Goal: Find specific page/section

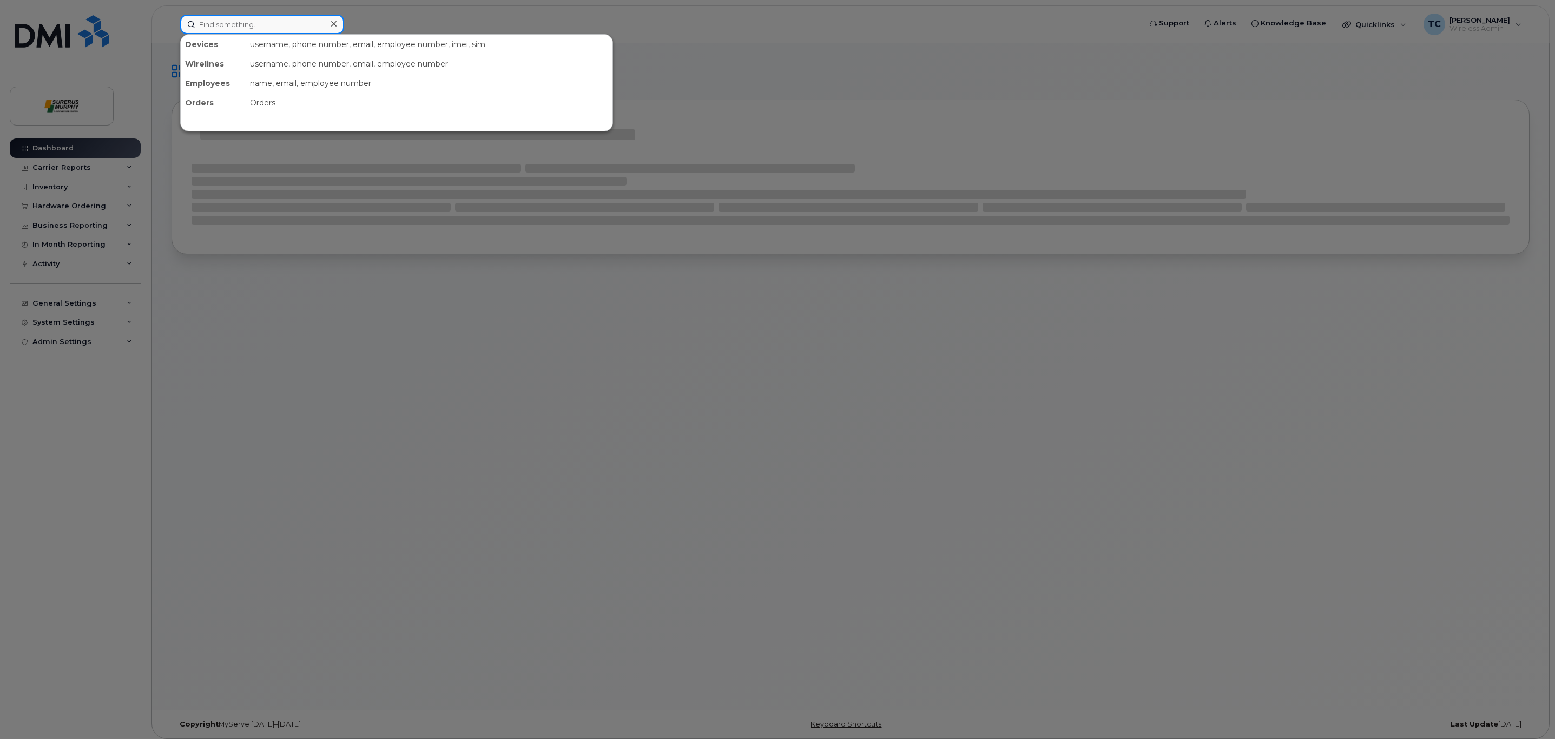
click at [233, 23] on input at bounding box center [262, 24] width 164 height 19
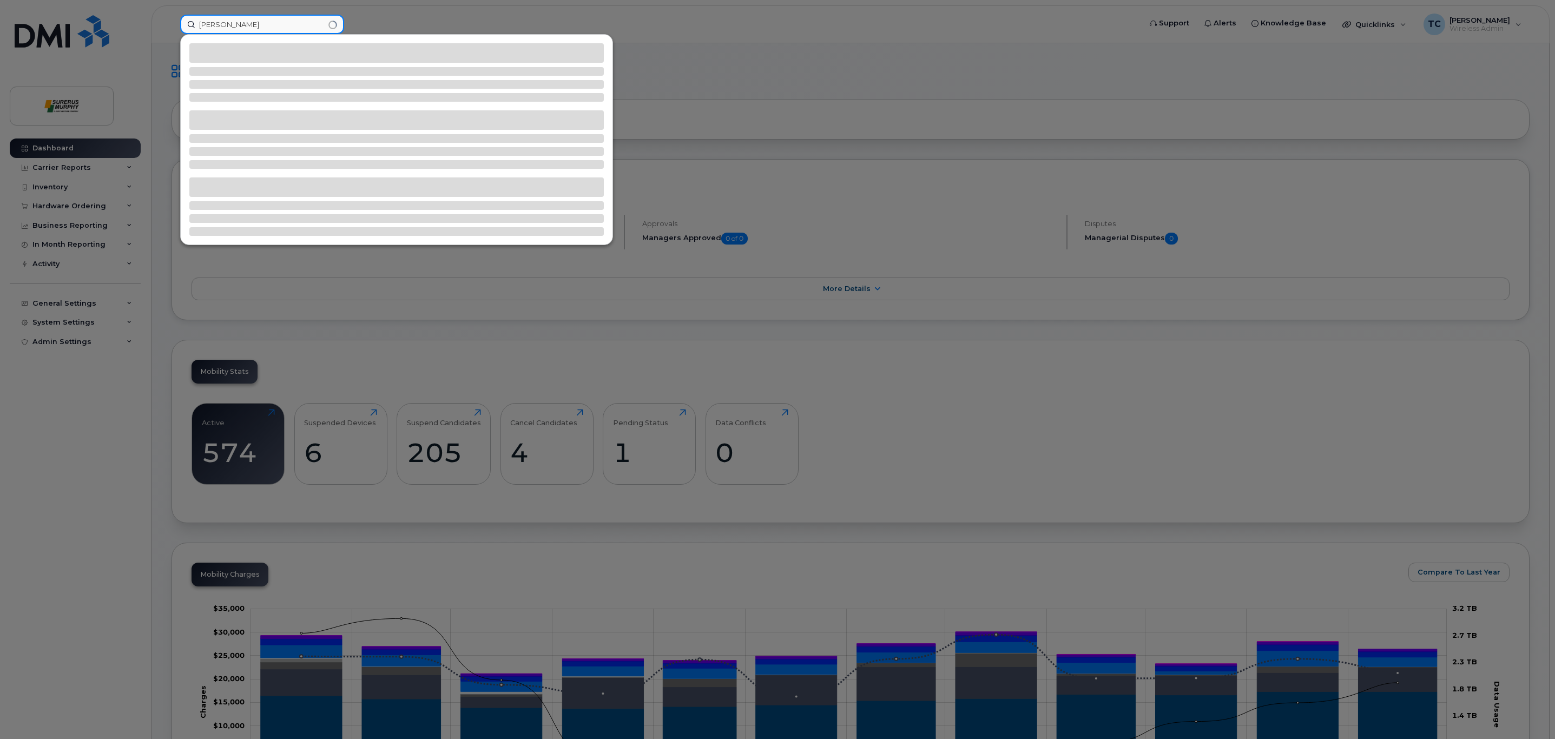
type input "Todd"
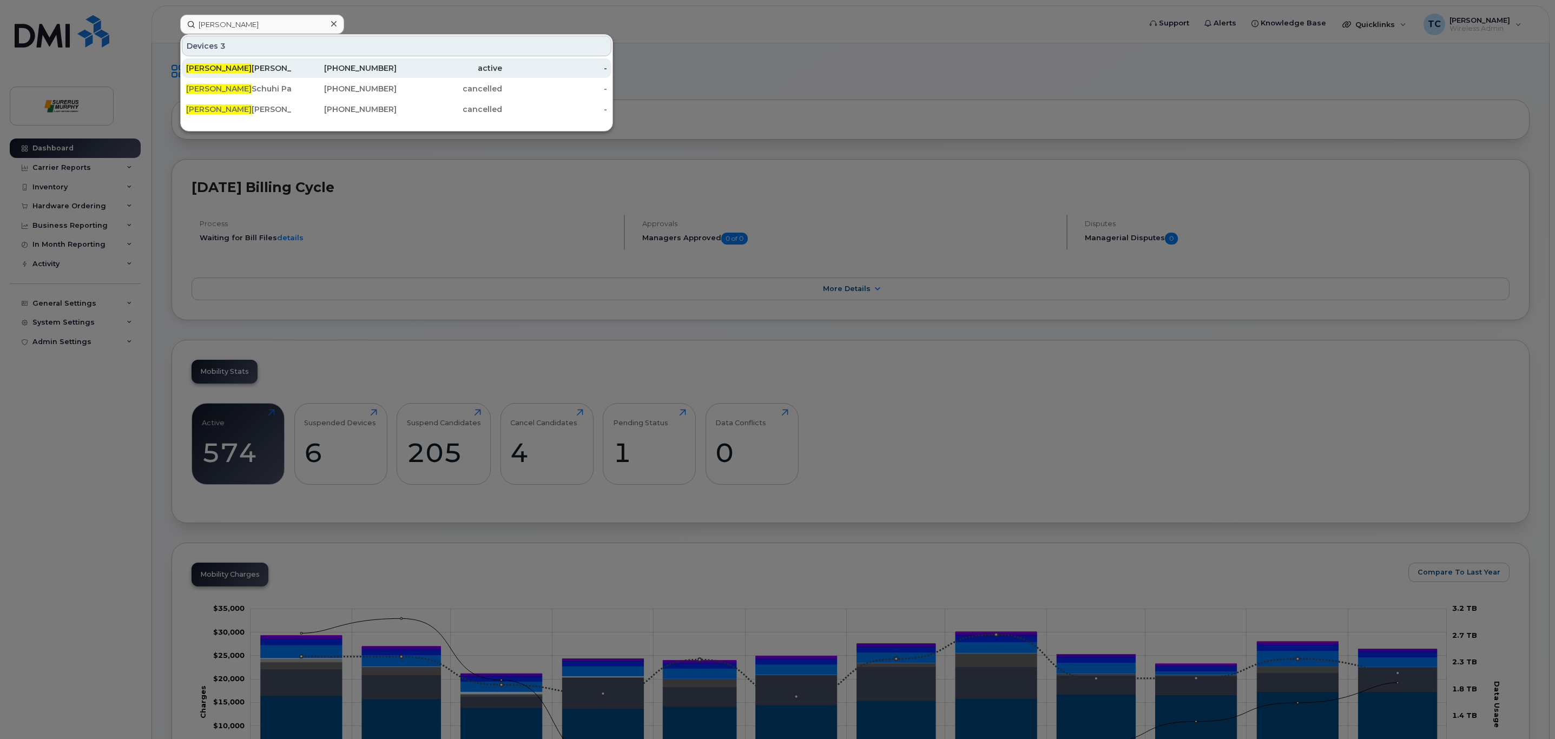
click at [283, 61] on div "Todd Anderson" at bounding box center [239, 67] width 106 height 19
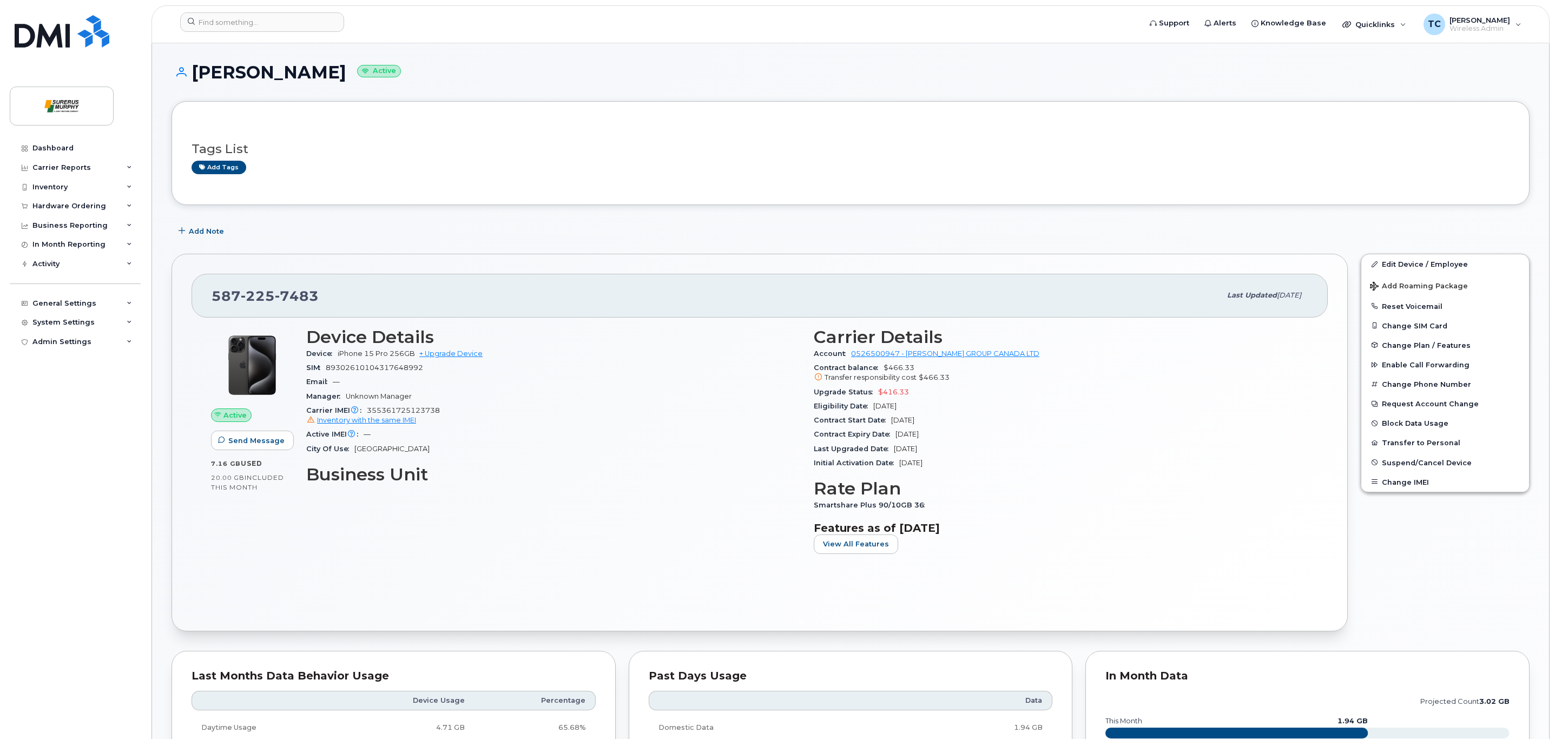
drag, startPoint x: 590, startPoint y: 325, endPoint x: 595, endPoint y: 335, distance: 10.9
click at [595, 335] on div "Device Details Device iPhone 15 Pro 256GB + Upgrade Device SIM [TECHNICAL_ID] E…" at bounding box center [554, 445] width 508 height 248
